Goal: Register for event/course

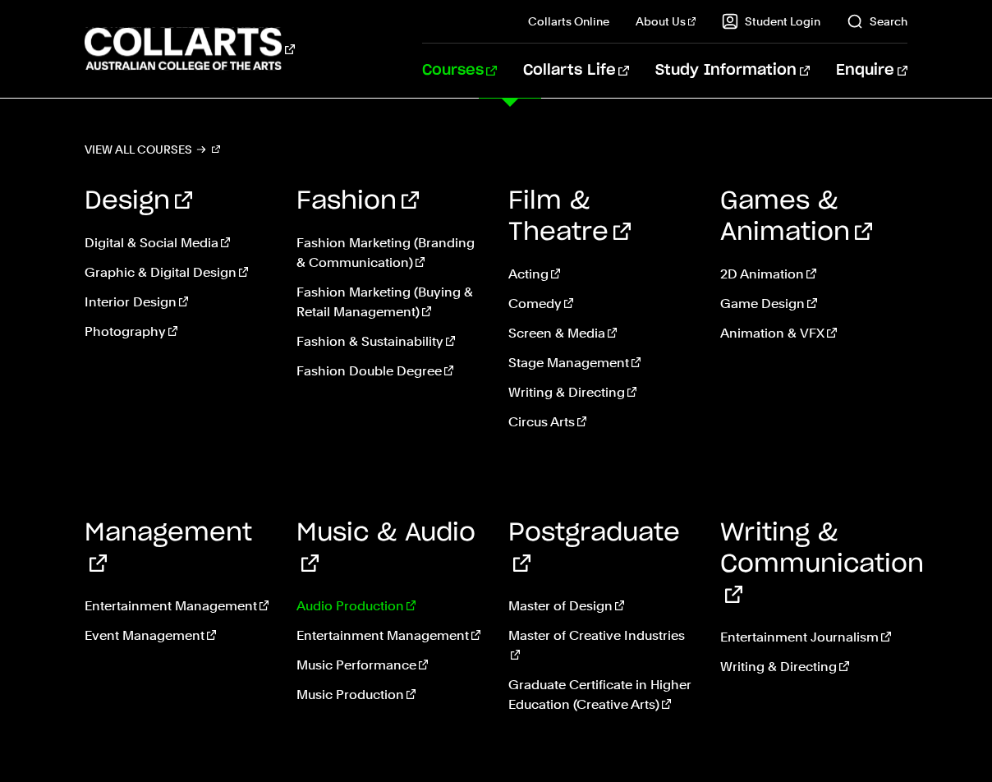
click at [349, 596] on link "Audio Production" at bounding box center [389, 606] width 187 height 20
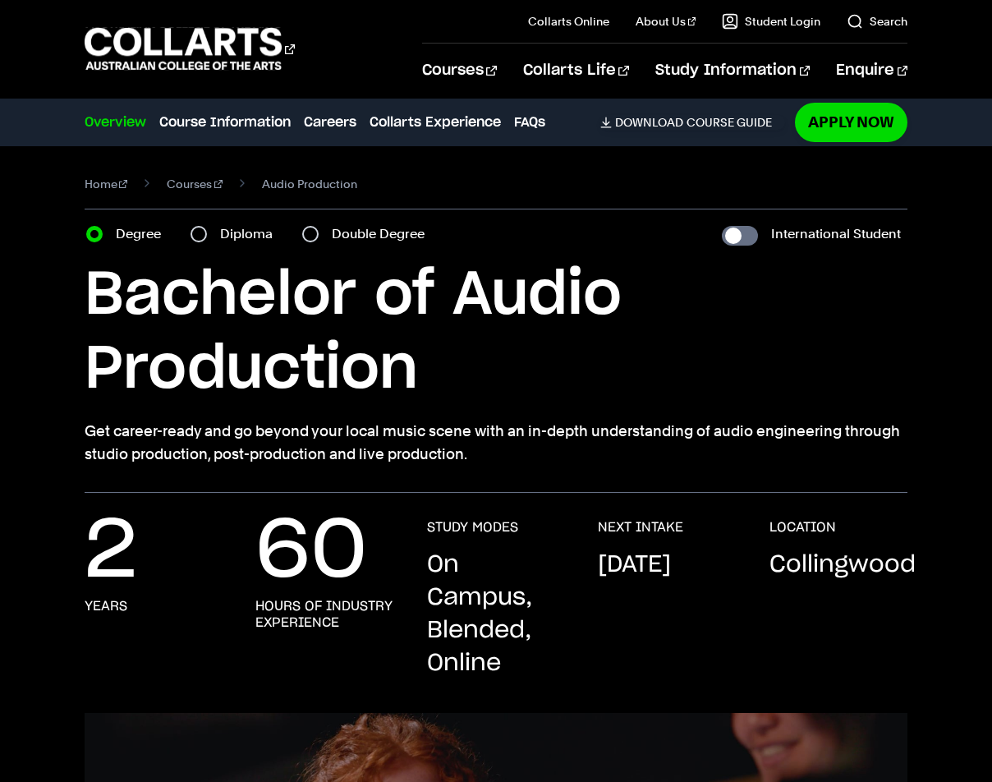
drag, startPoint x: 603, startPoint y: 562, endPoint x: 713, endPoint y: 612, distance: 120.5
click at [671, 581] on p "[DATE]" at bounding box center [634, 564] width 73 height 33
drag, startPoint x: 773, startPoint y: 560, endPoint x: 949, endPoint y: 576, distance: 177.2
click at [949, 576] on div "2 Years 60 Hours of Industry Experience STUDY MODES On Campus, Blended, Online …" at bounding box center [496, 616] width 992 height 194
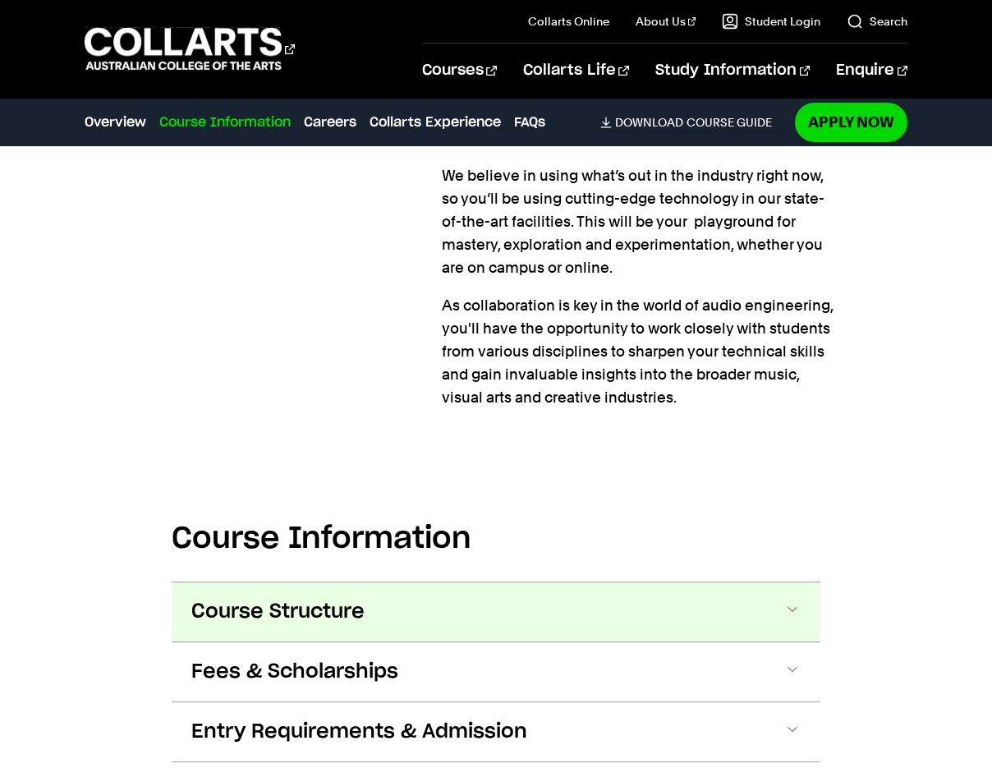
scroll to position [1642, 0]
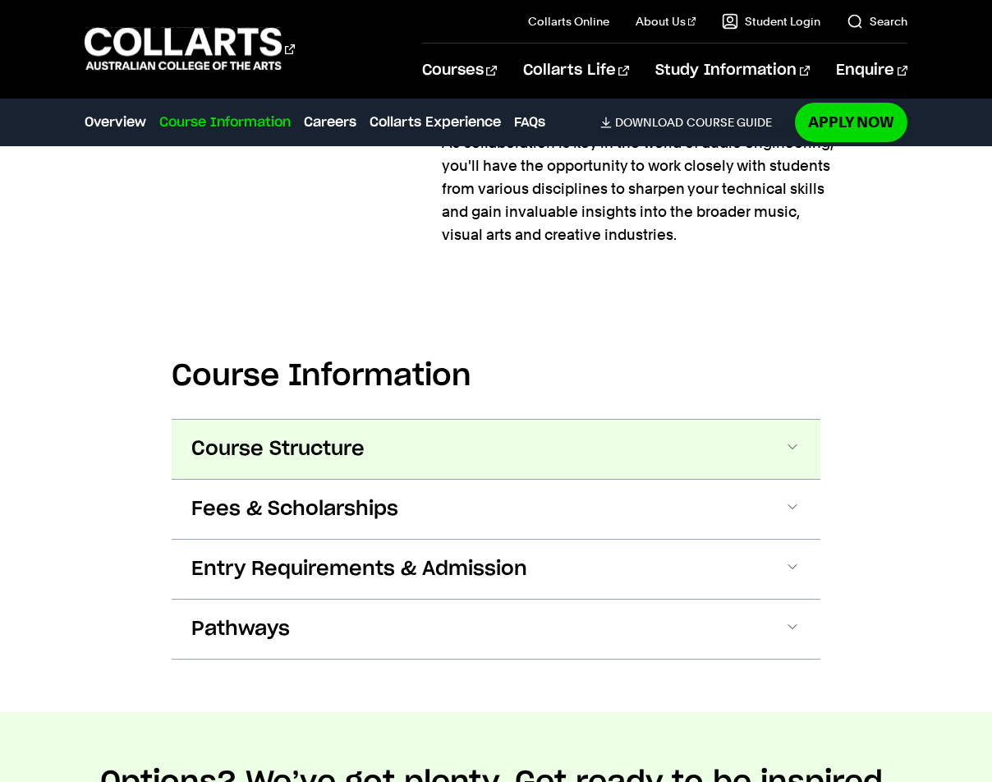
click at [695, 438] on button "Course Structure" at bounding box center [496, 449] width 649 height 59
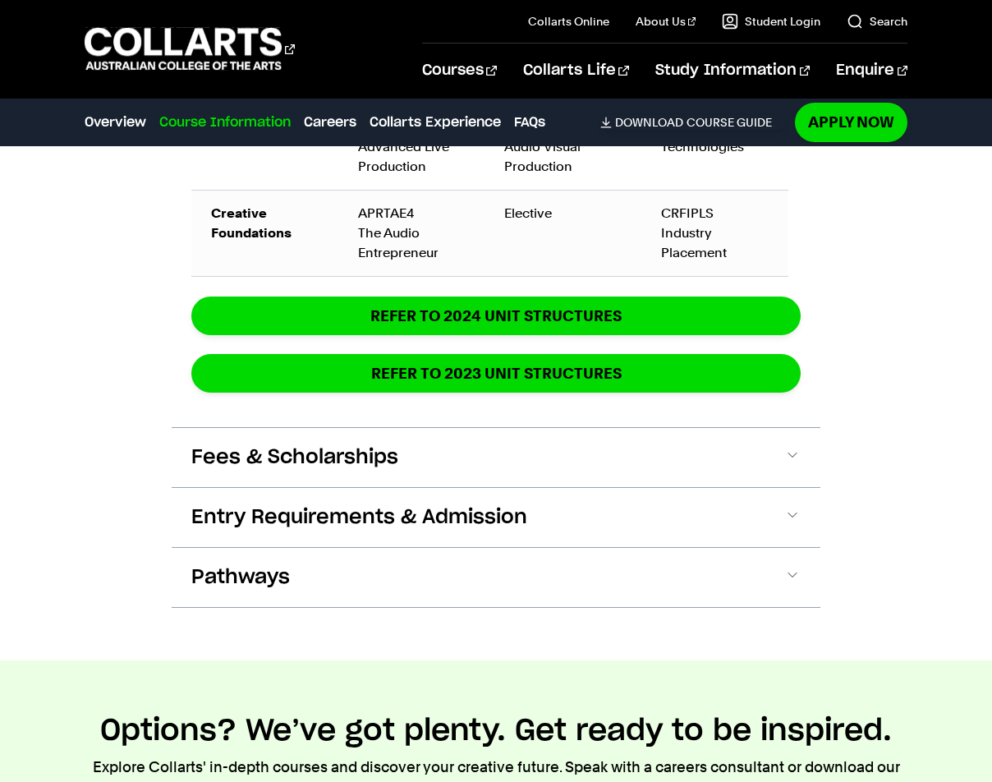
scroll to position [2876, 0]
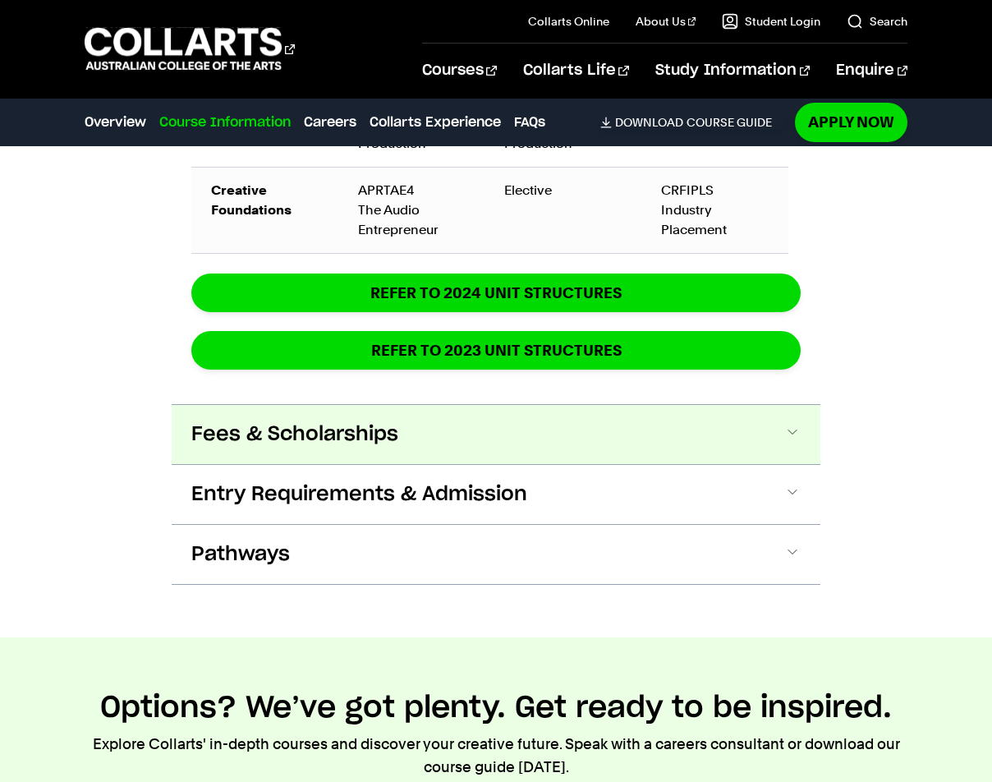
click at [415, 424] on button "Fees & Scholarships" at bounding box center [496, 434] width 649 height 59
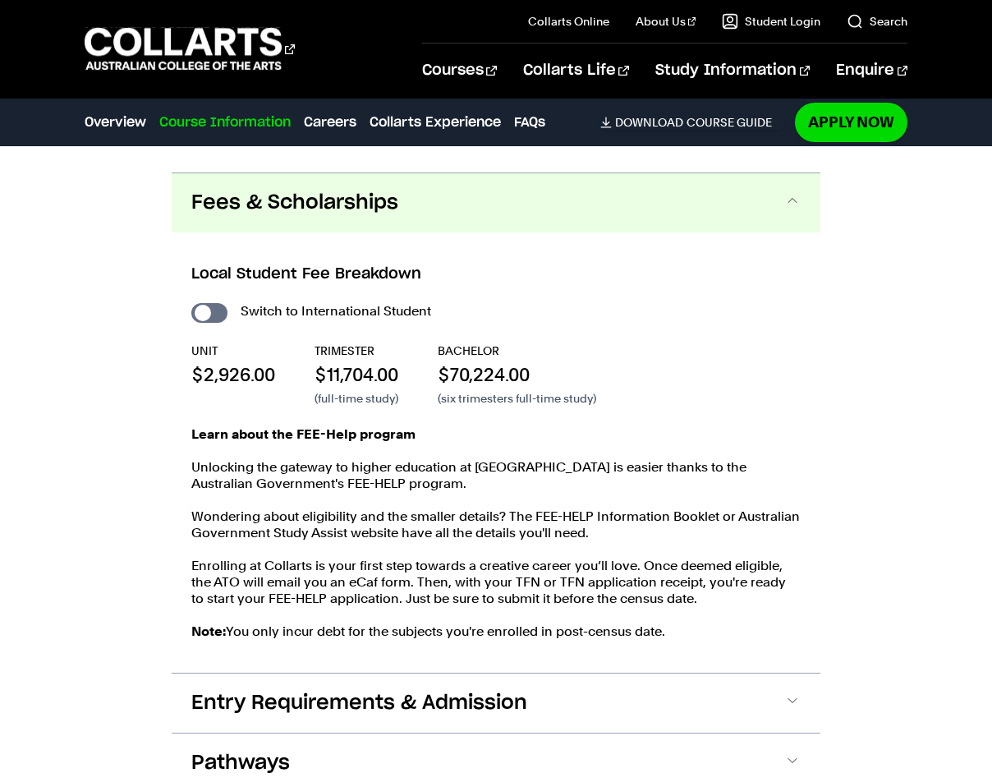
scroll to position [3110, 0]
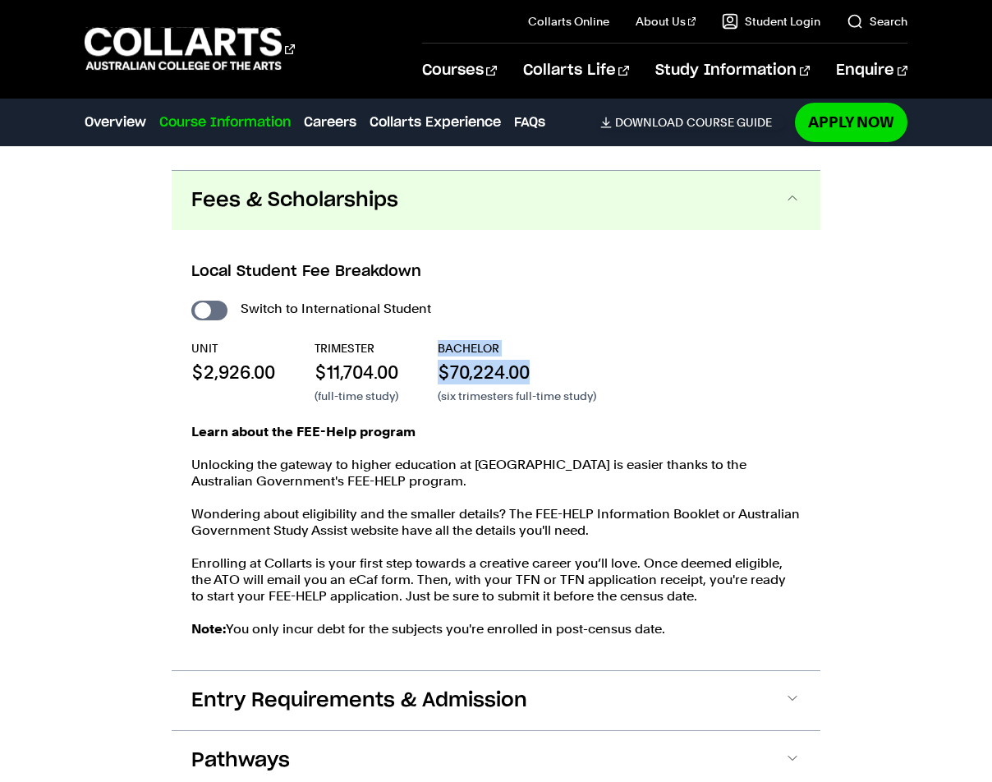
drag, startPoint x: 440, startPoint y: 326, endPoint x: 547, endPoint y: 354, distance: 110.3
click at [547, 354] on div "BACHELOR $70,224.00 (six trimesters full-time study)" at bounding box center [517, 372] width 158 height 64
click at [651, 395] on div "Switch to International Student UNIT $2,926.00 TRIMESTER $11,704.00 (full-time …" at bounding box center [495, 475] width 609 height 356
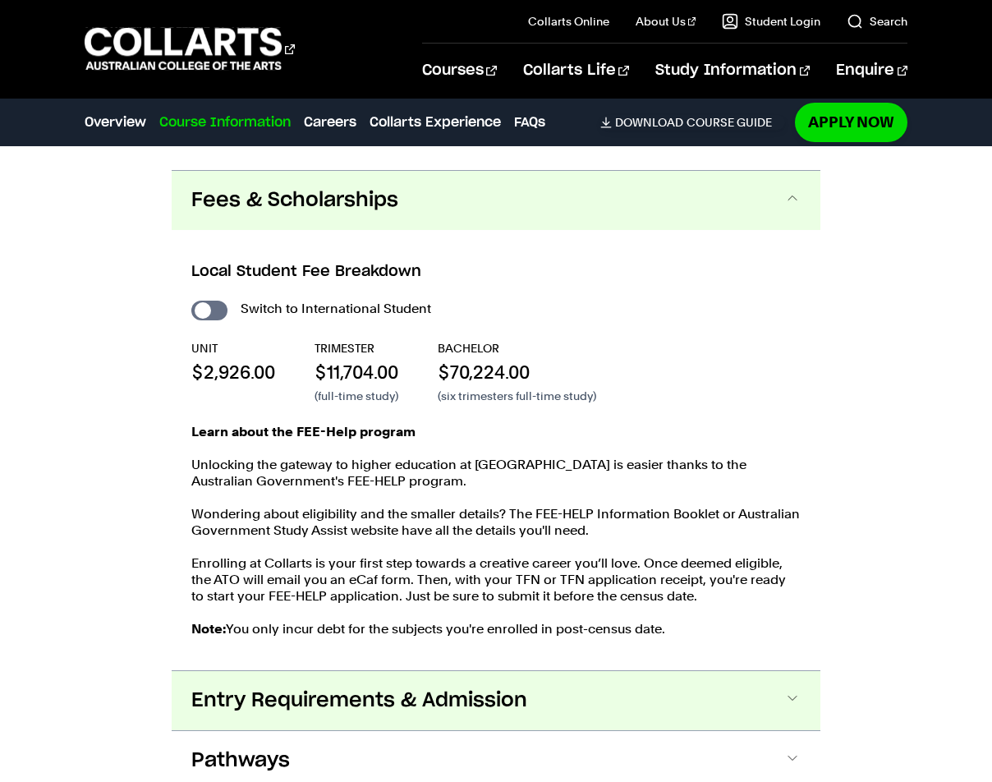
click at [796, 690] on span at bounding box center [792, 700] width 16 height 21
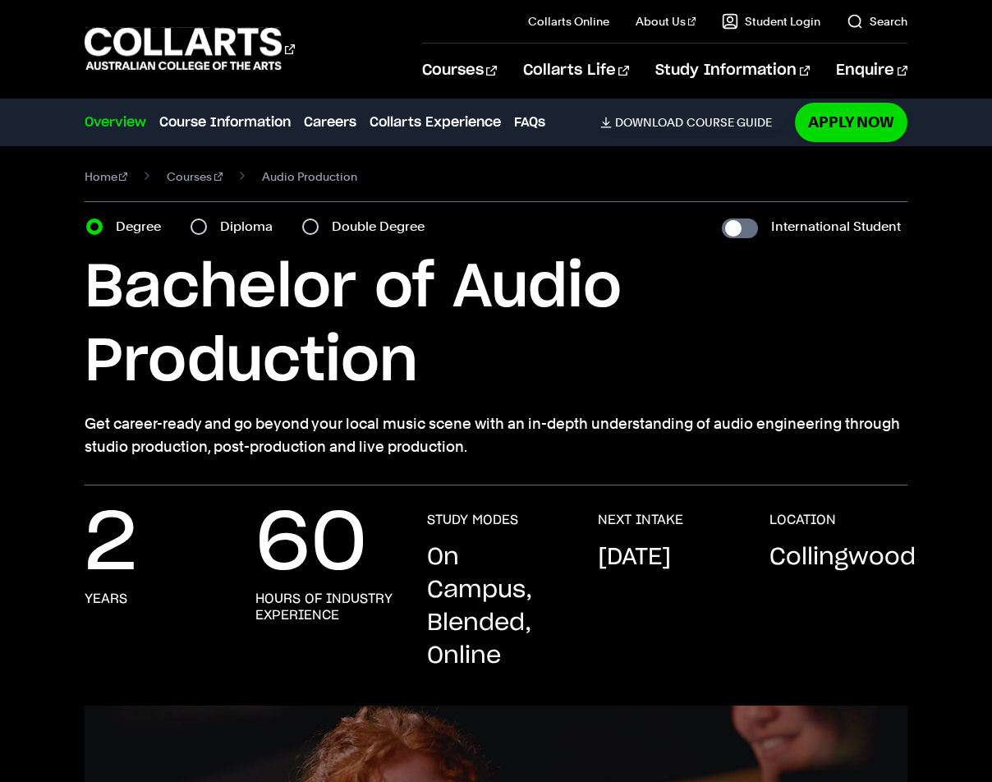
scroll to position [0, 0]
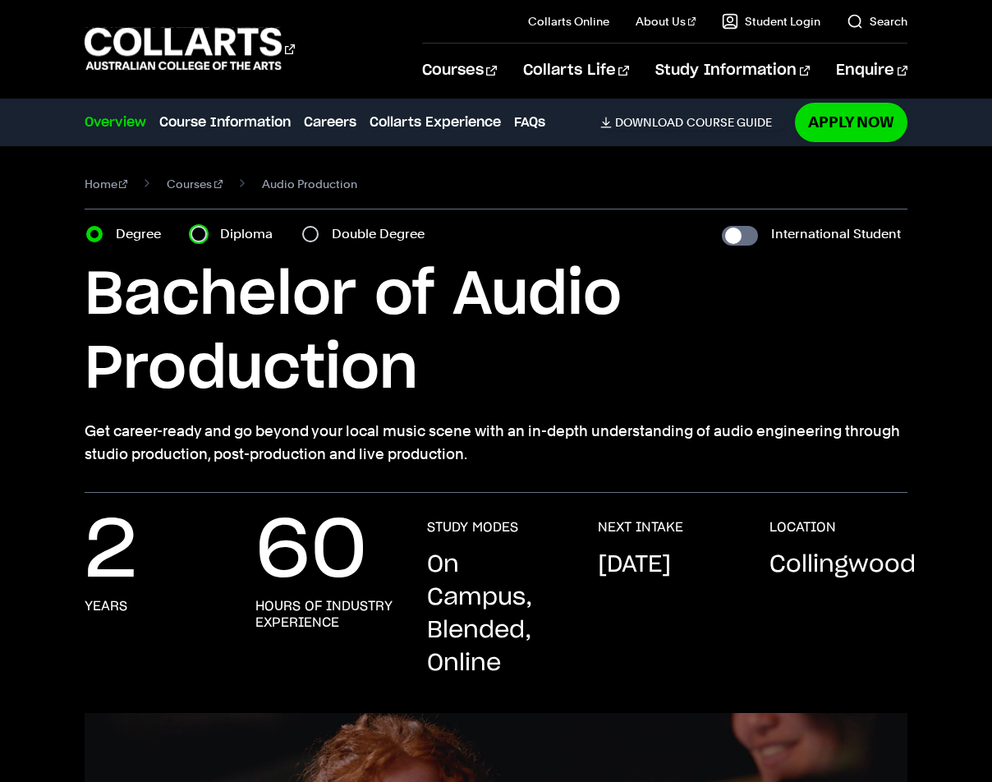
click at [198, 234] on input "Diploma" at bounding box center [198, 234] width 16 height 16
radio input "true"
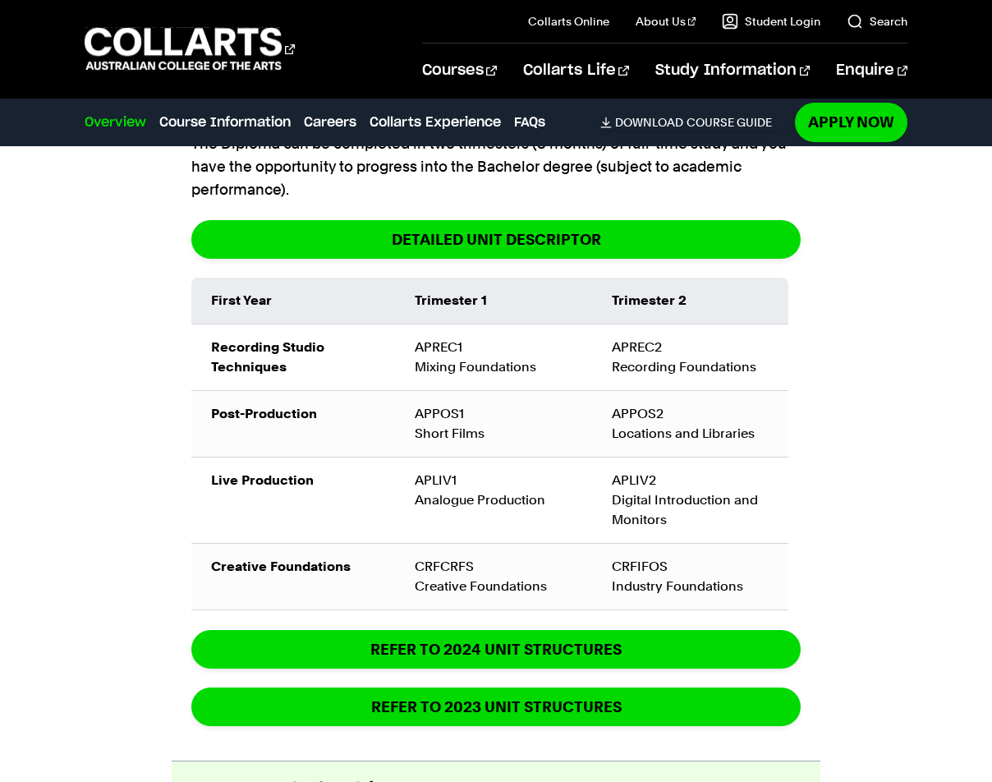
scroll to position [2381, 0]
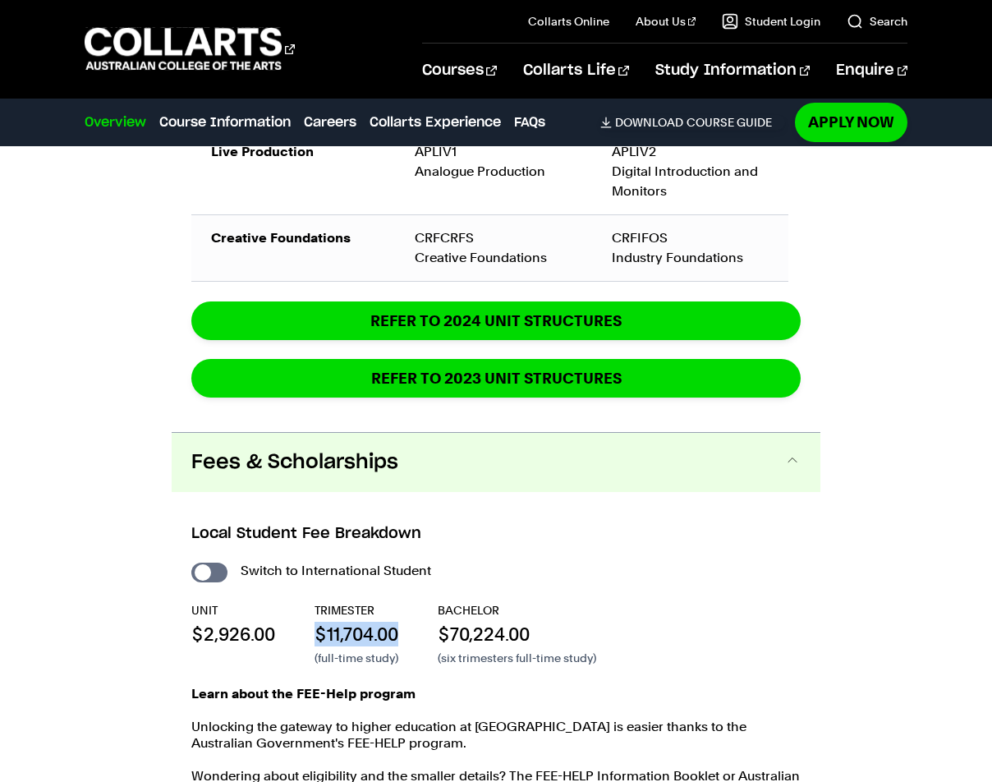
drag, startPoint x: 319, startPoint y: 617, endPoint x: 410, endPoint y: 621, distance: 91.3
click at [0, 0] on div "UNIT $2,926.00 TRIMESTER $11,704.00 (full-time study) BACHELOR $70,224.00 (six …" at bounding box center [0, 0] width 0 height 0
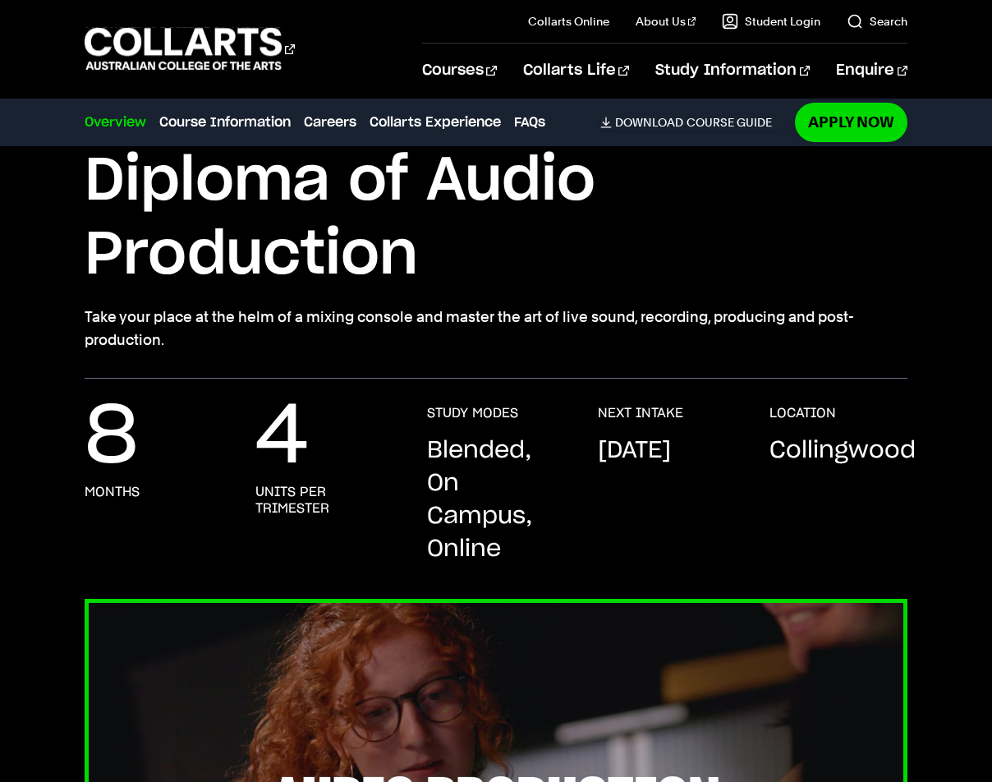
scroll to position [0, 0]
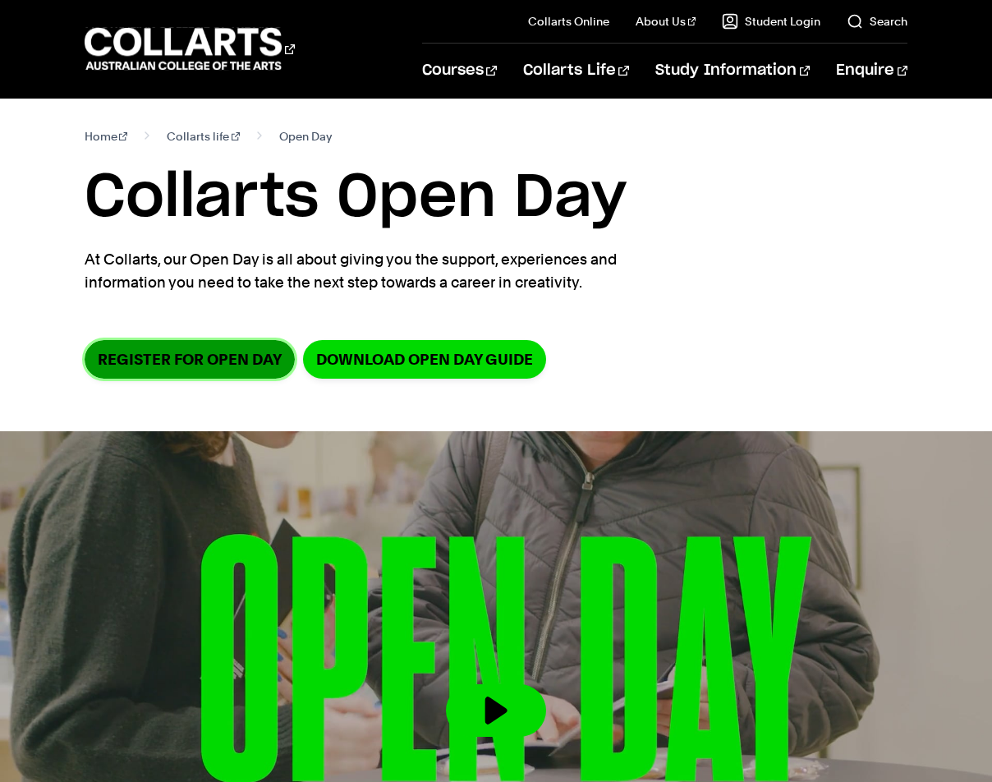
click at [199, 369] on link "Register for Open Day" at bounding box center [190, 359] width 210 height 39
